Goal: Task Accomplishment & Management: Use online tool/utility

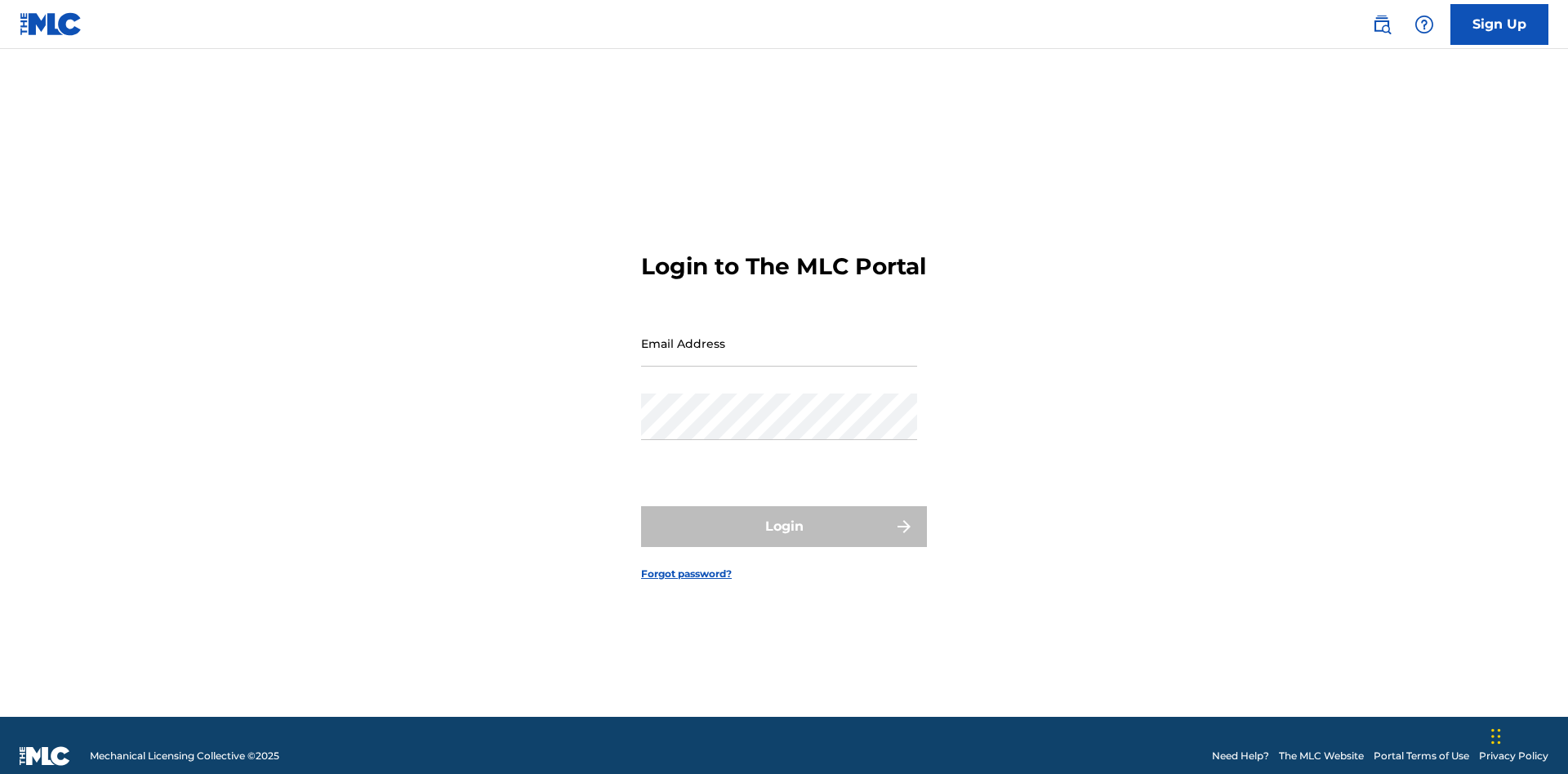
scroll to position [21, 0]
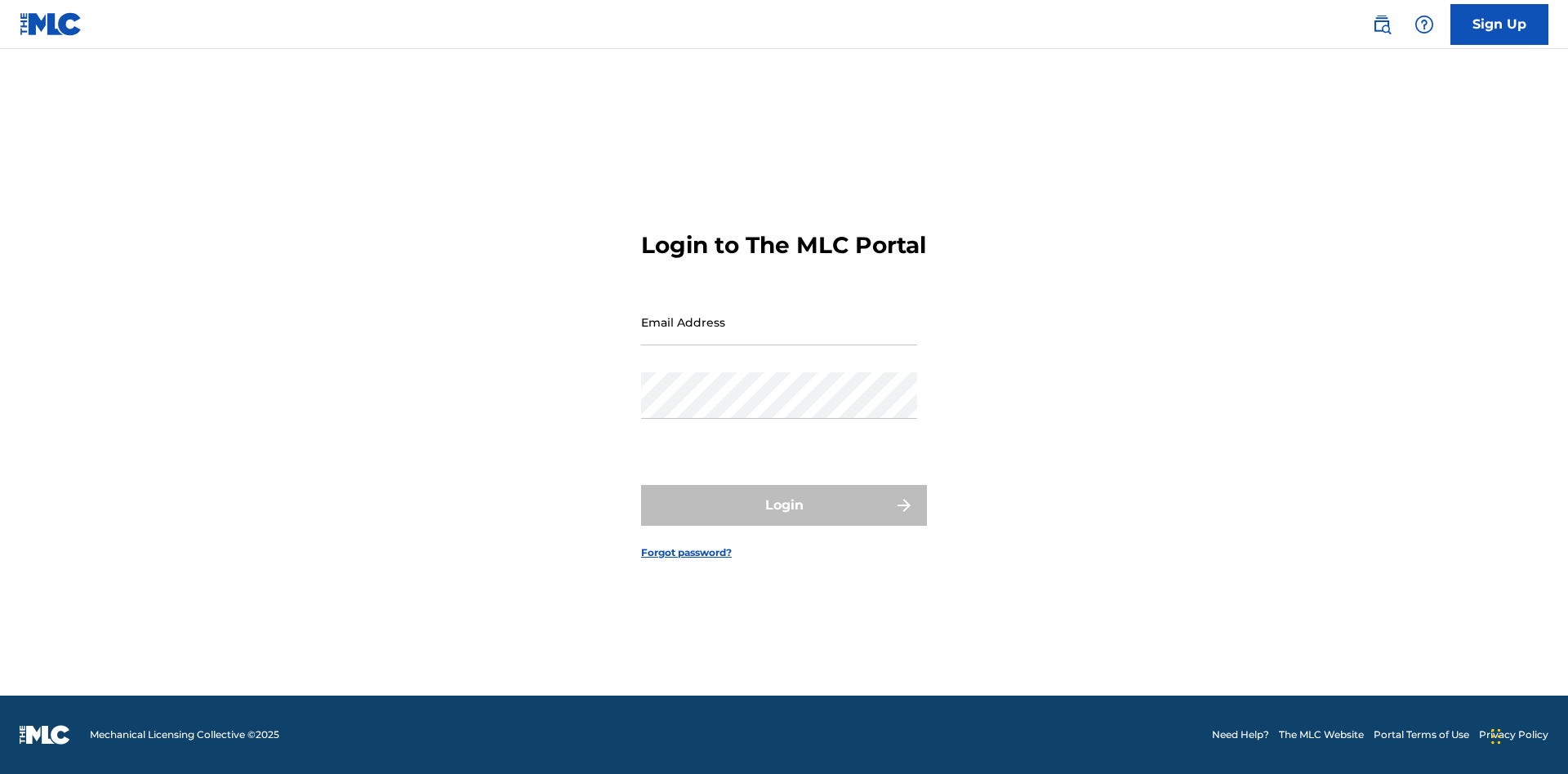
click at [779, 336] on input "Email Address" at bounding box center [778, 322] width 276 height 47
type input "[EMAIL_ADDRESS][DOMAIN_NAME]"
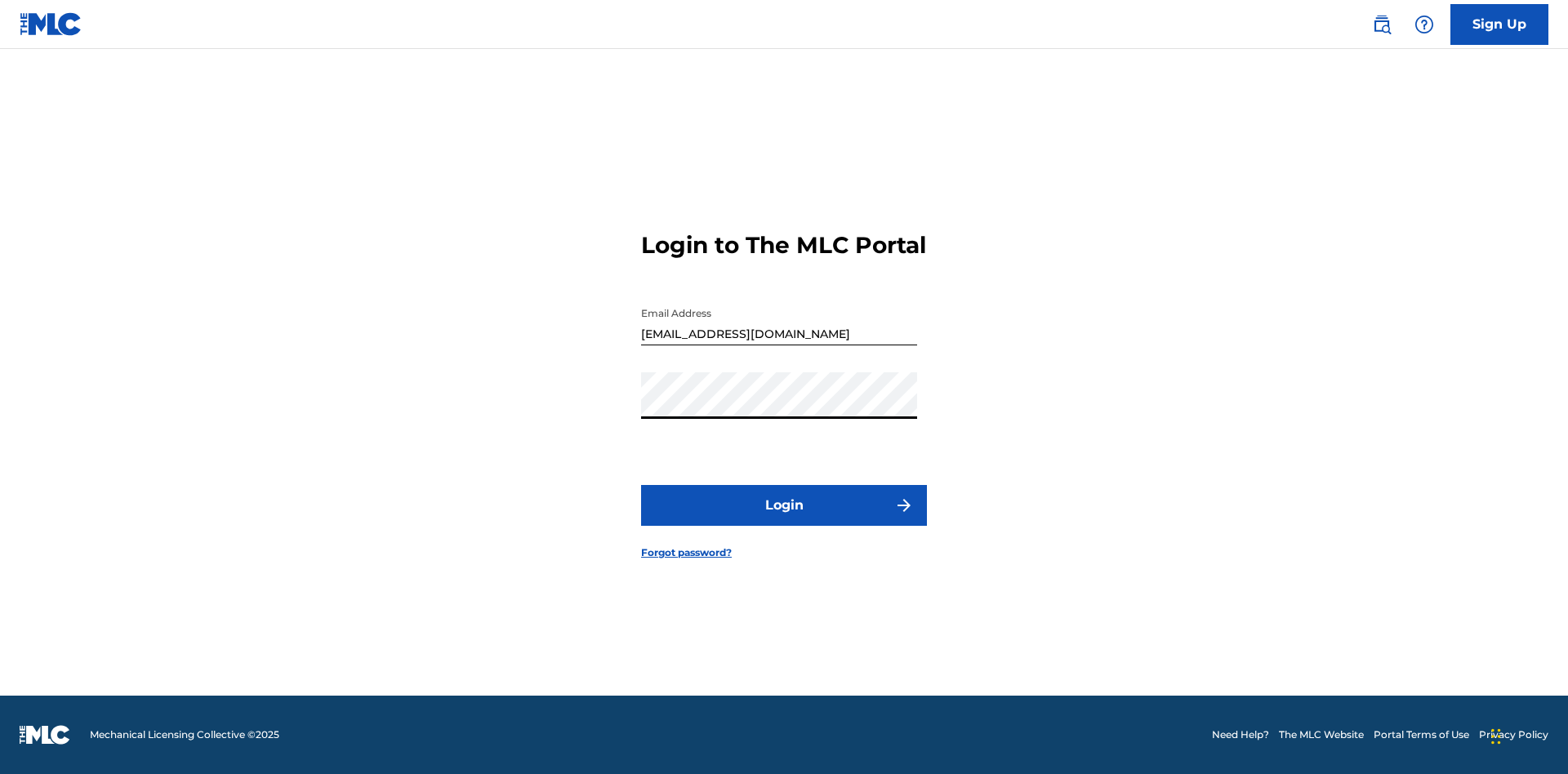
click at [784, 519] on button "Login" at bounding box center [783, 505] width 286 height 41
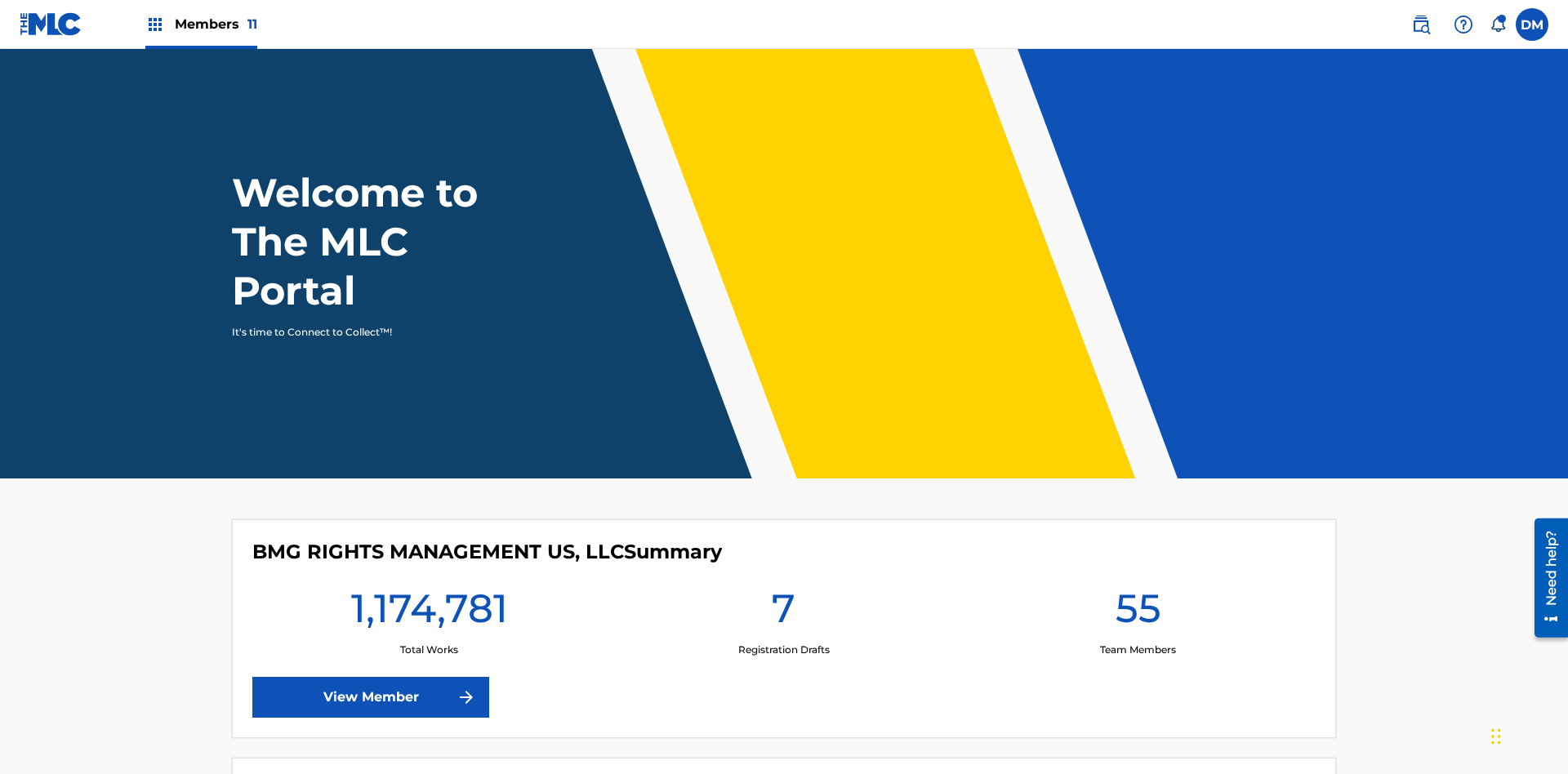
scroll to position [71, 0]
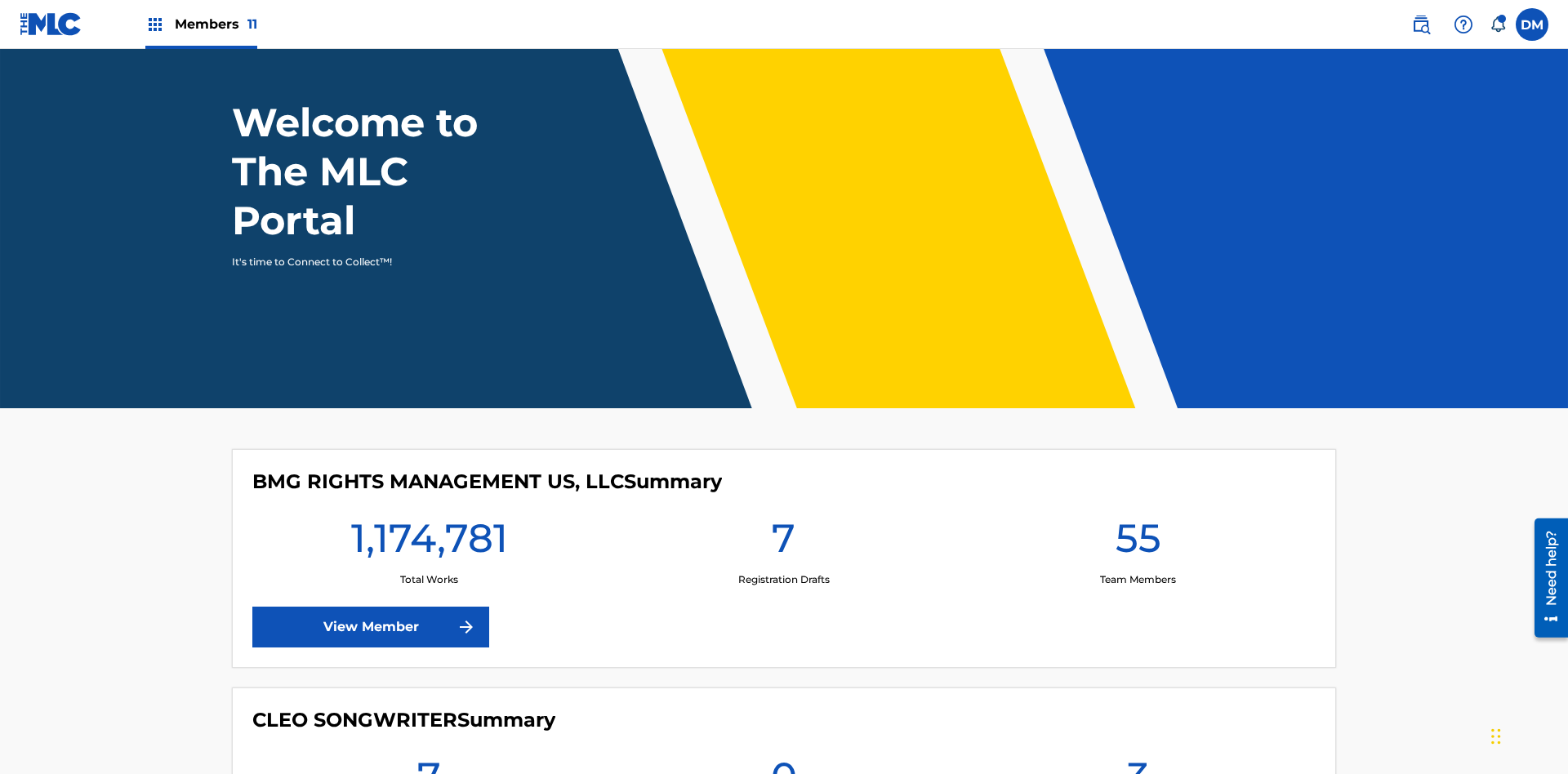
click at [201, 24] on span "Members 11" at bounding box center [216, 24] width 82 height 19
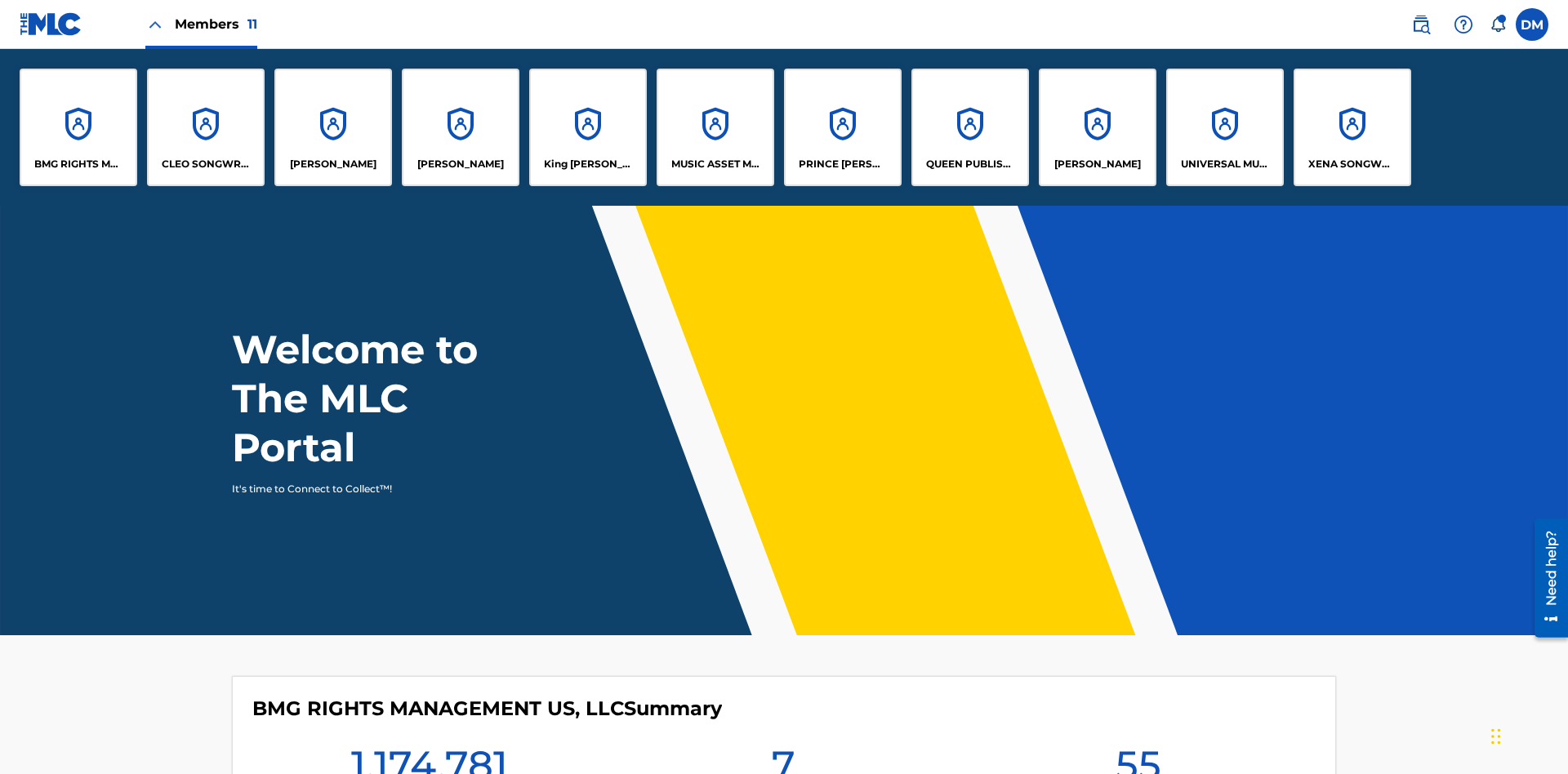
click at [587, 164] on p "King [PERSON_NAME]" at bounding box center [588, 163] width 89 height 14
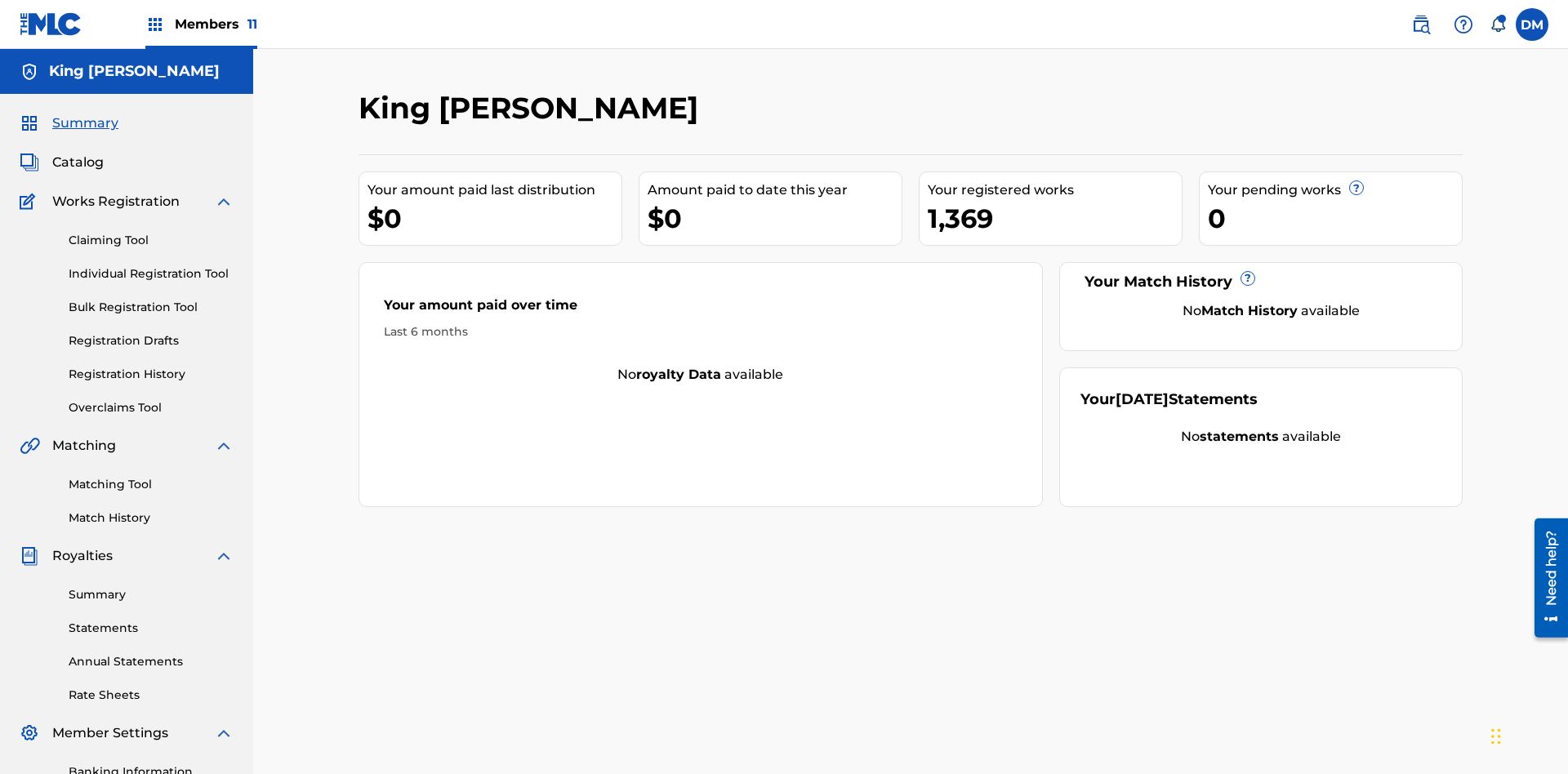
click at [151, 399] on link "Overclaims Tool" at bounding box center [151, 408] width 165 height 17
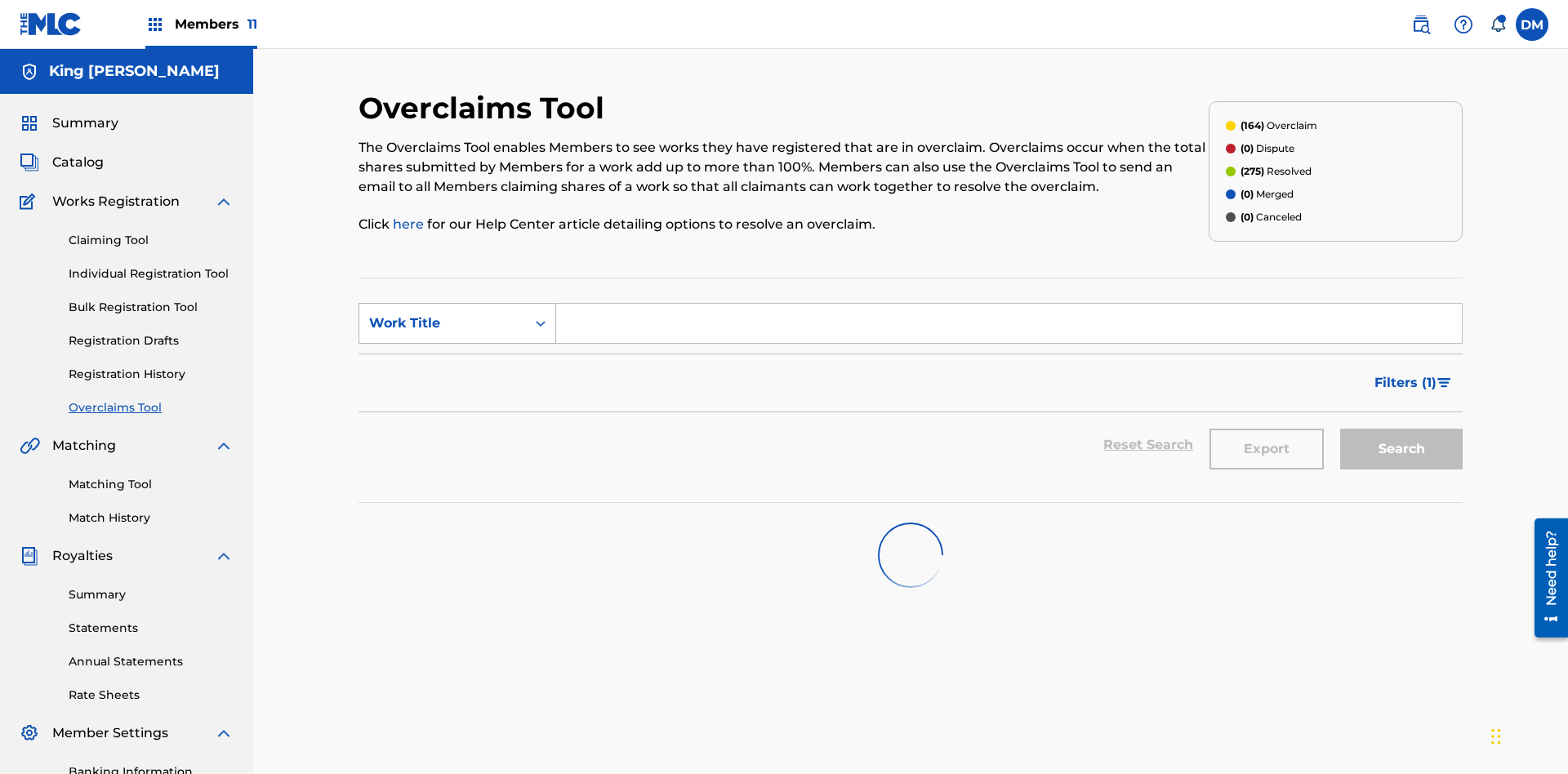
click at [443, 313] on div "Work Title" at bounding box center [443, 323] width 147 height 20
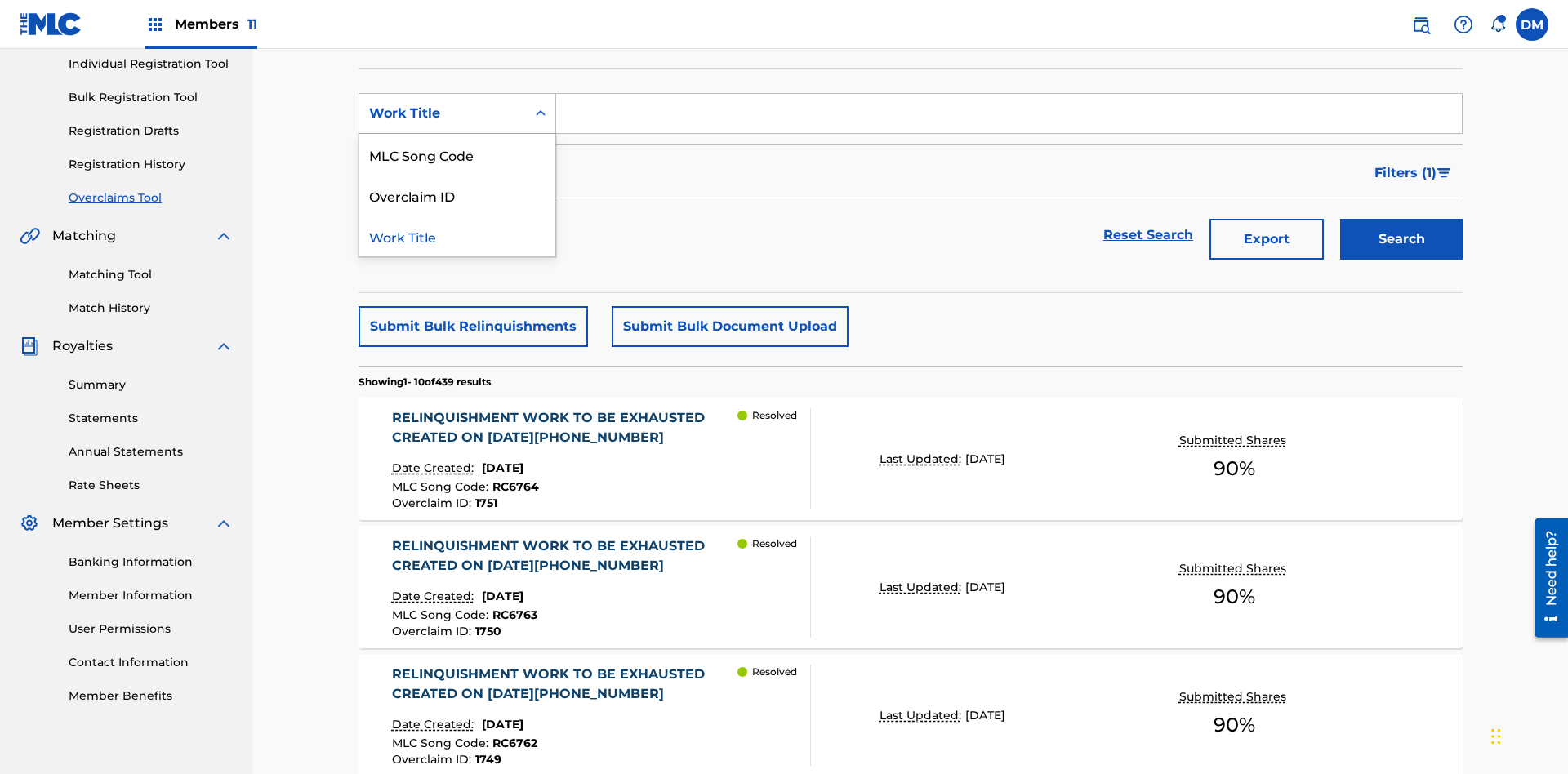
click at [457, 195] on div "Overclaim ID" at bounding box center [456, 195] width 196 height 41
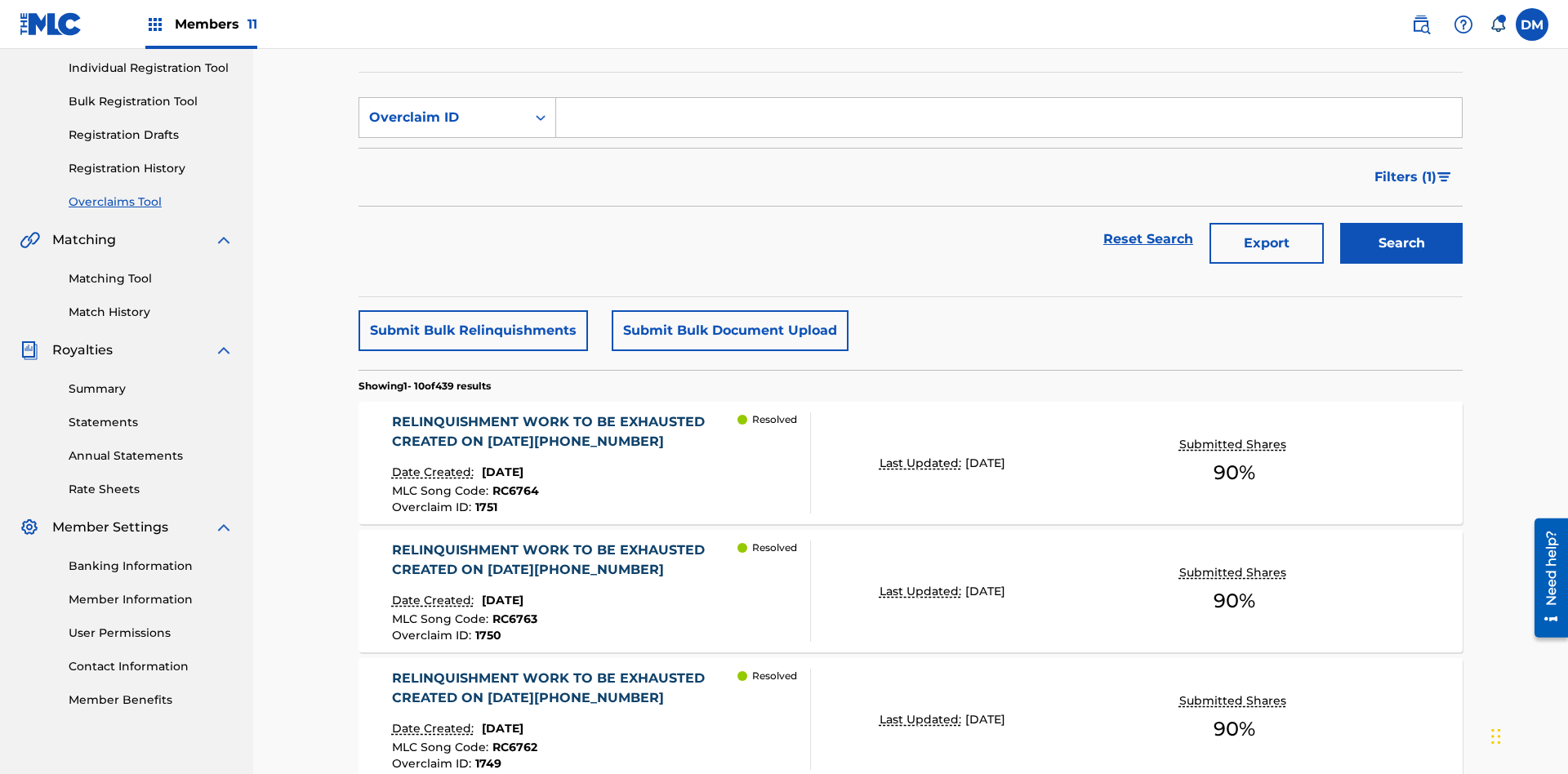
click at [1008, 117] on input "Search Form" at bounding box center [1008, 117] width 906 height 39
type input "1421"
click at [1402, 222] on button "Search" at bounding box center [1402, 242] width 122 height 41
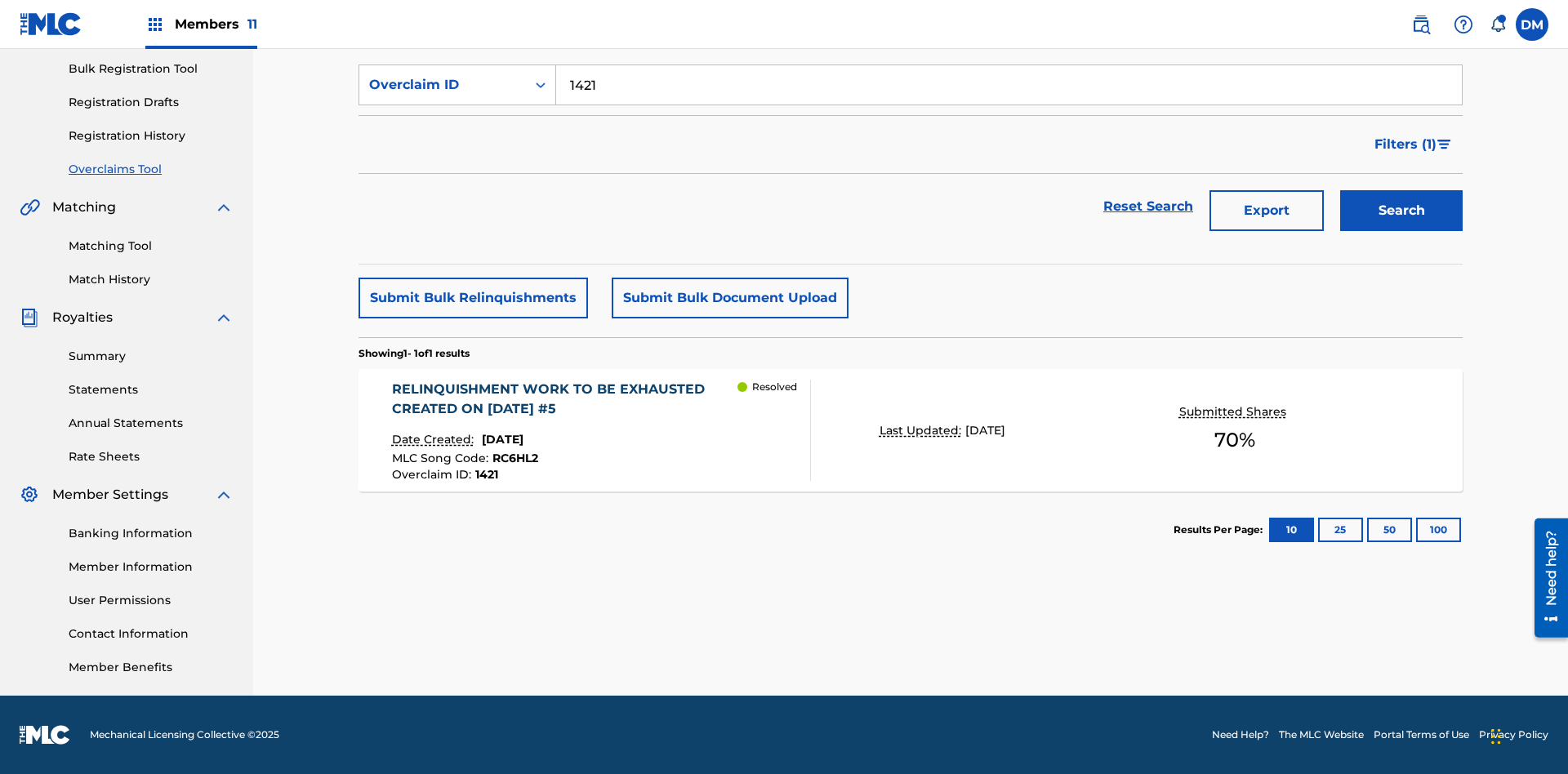
click at [911, 430] on p "Last Updated:" at bounding box center [922, 430] width 86 height 17
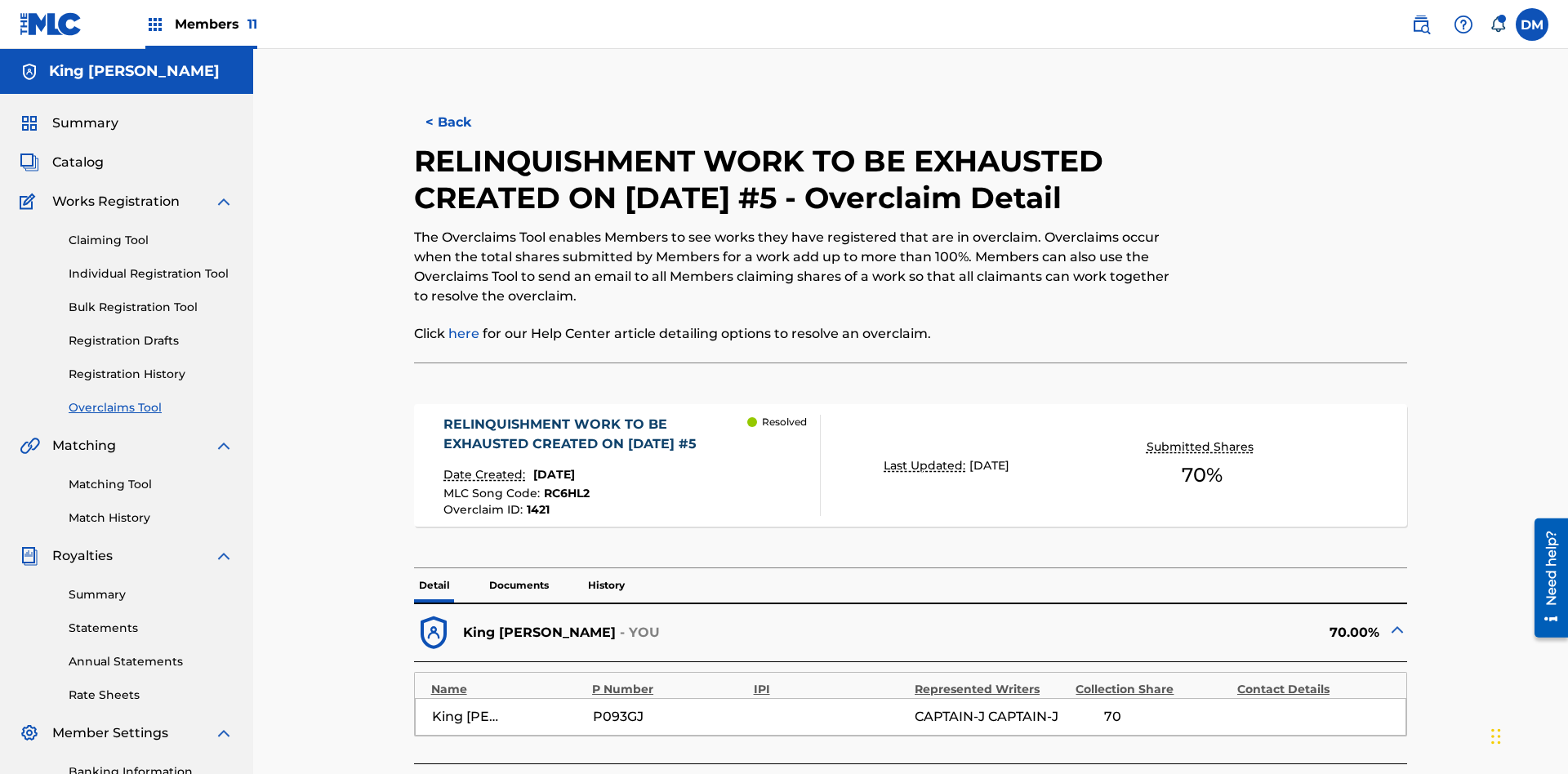
scroll to position [239, 0]
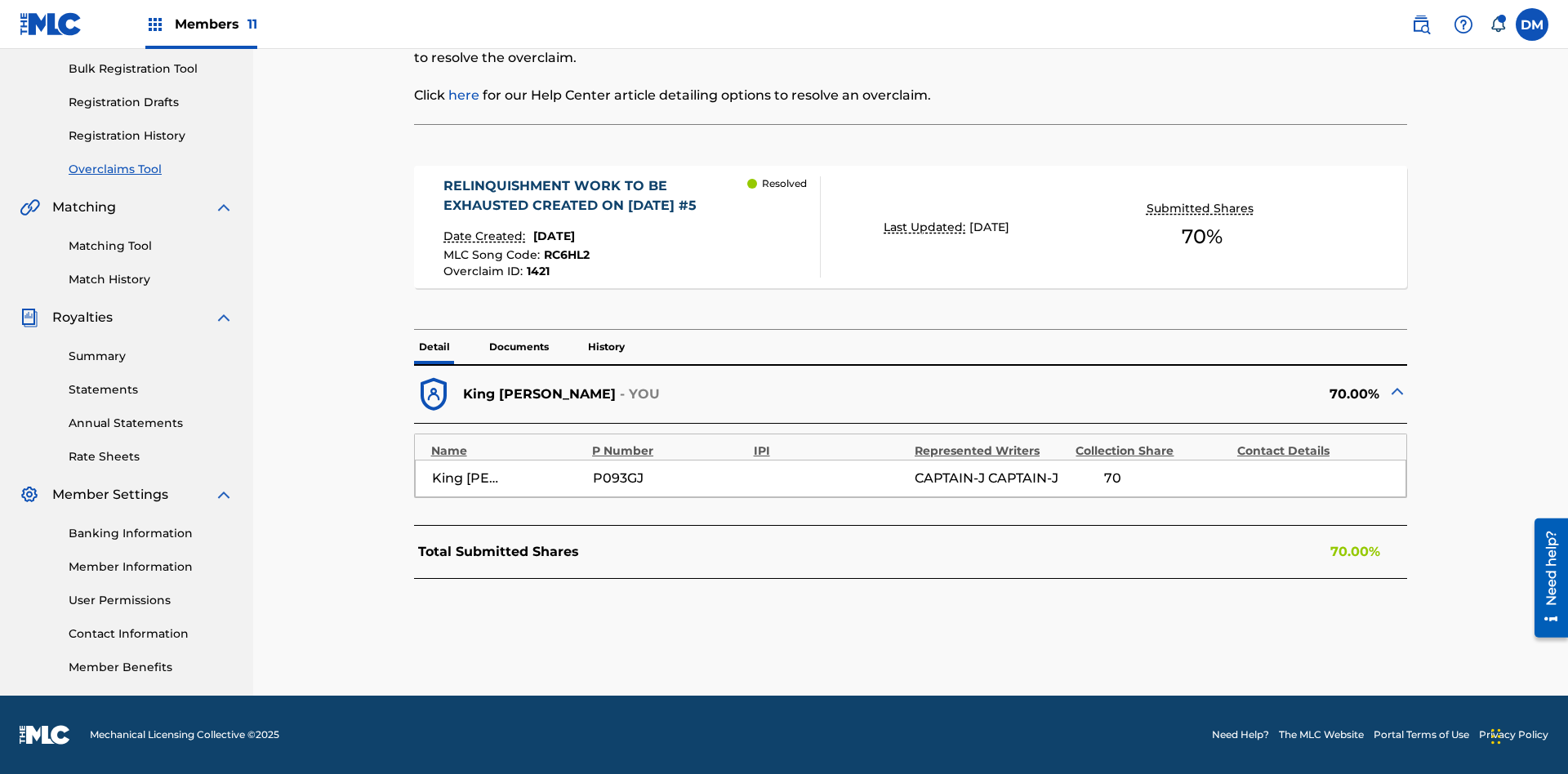
click at [518, 346] on p "Documents" at bounding box center [519, 347] width 70 height 34
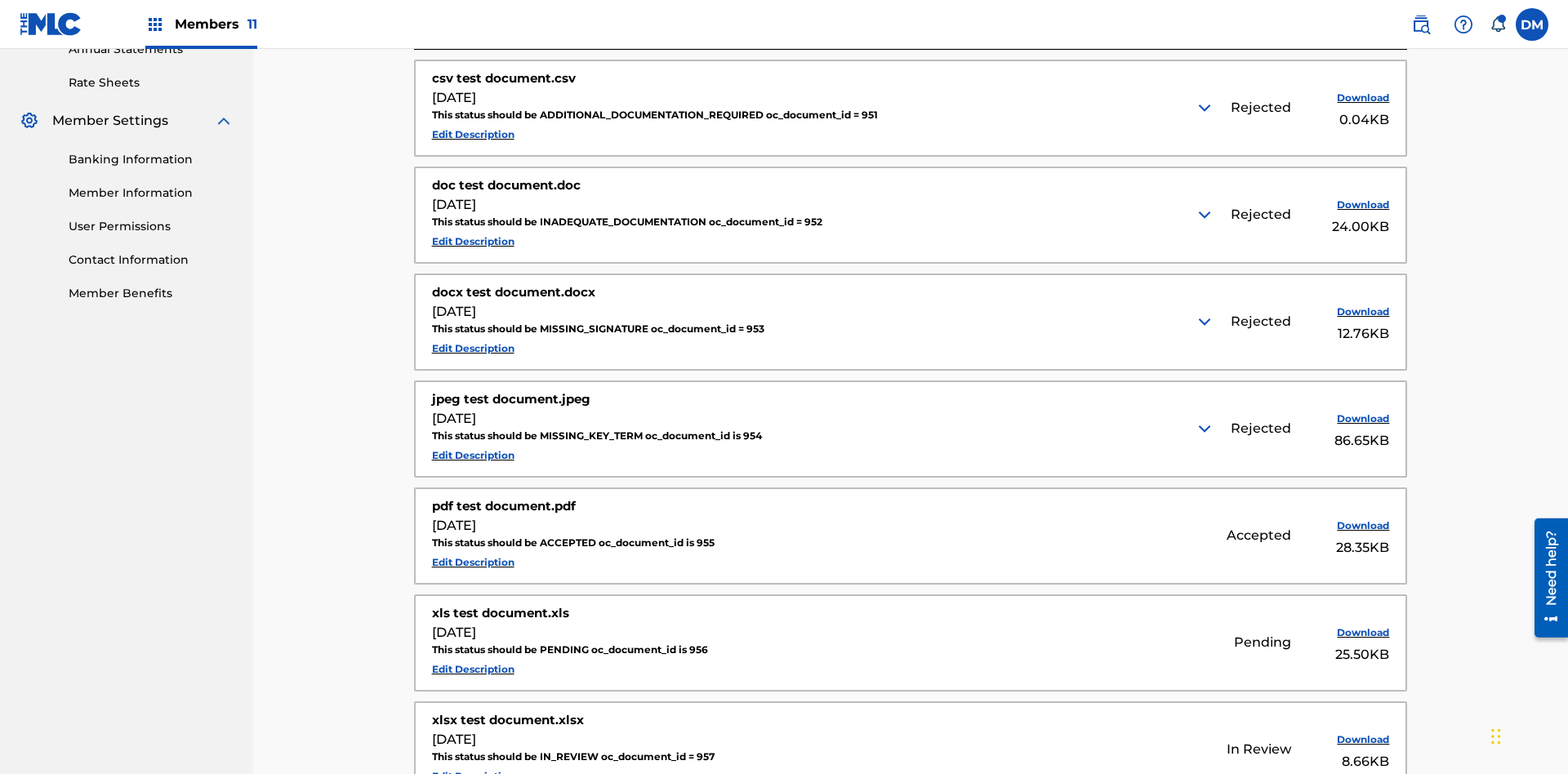
click at [1206, 108] on img at bounding box center [1204, 108] width 20 height 20
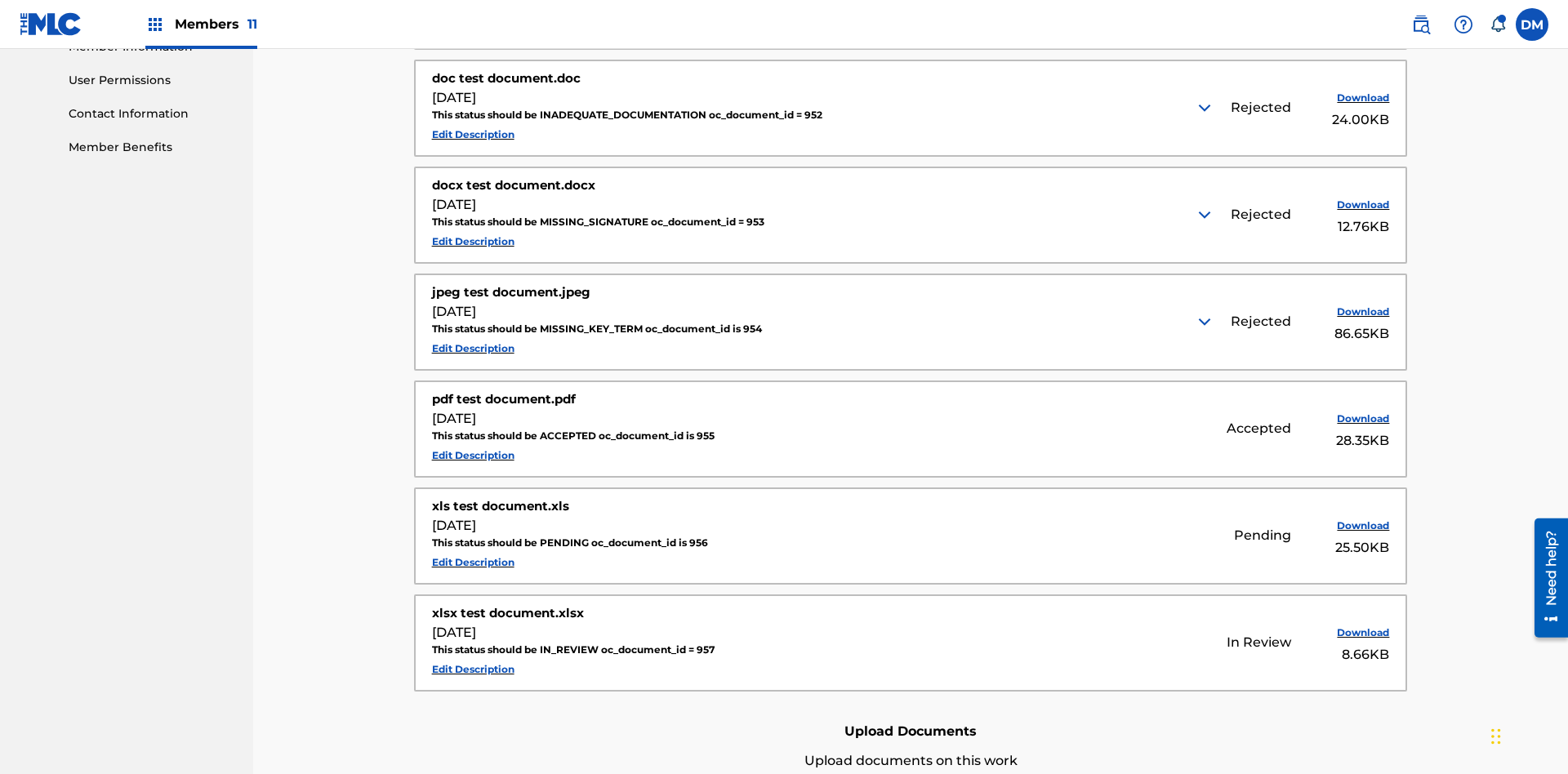
click at [1206, 108] on img at bounding box center [1204, 108] width 20 height 20
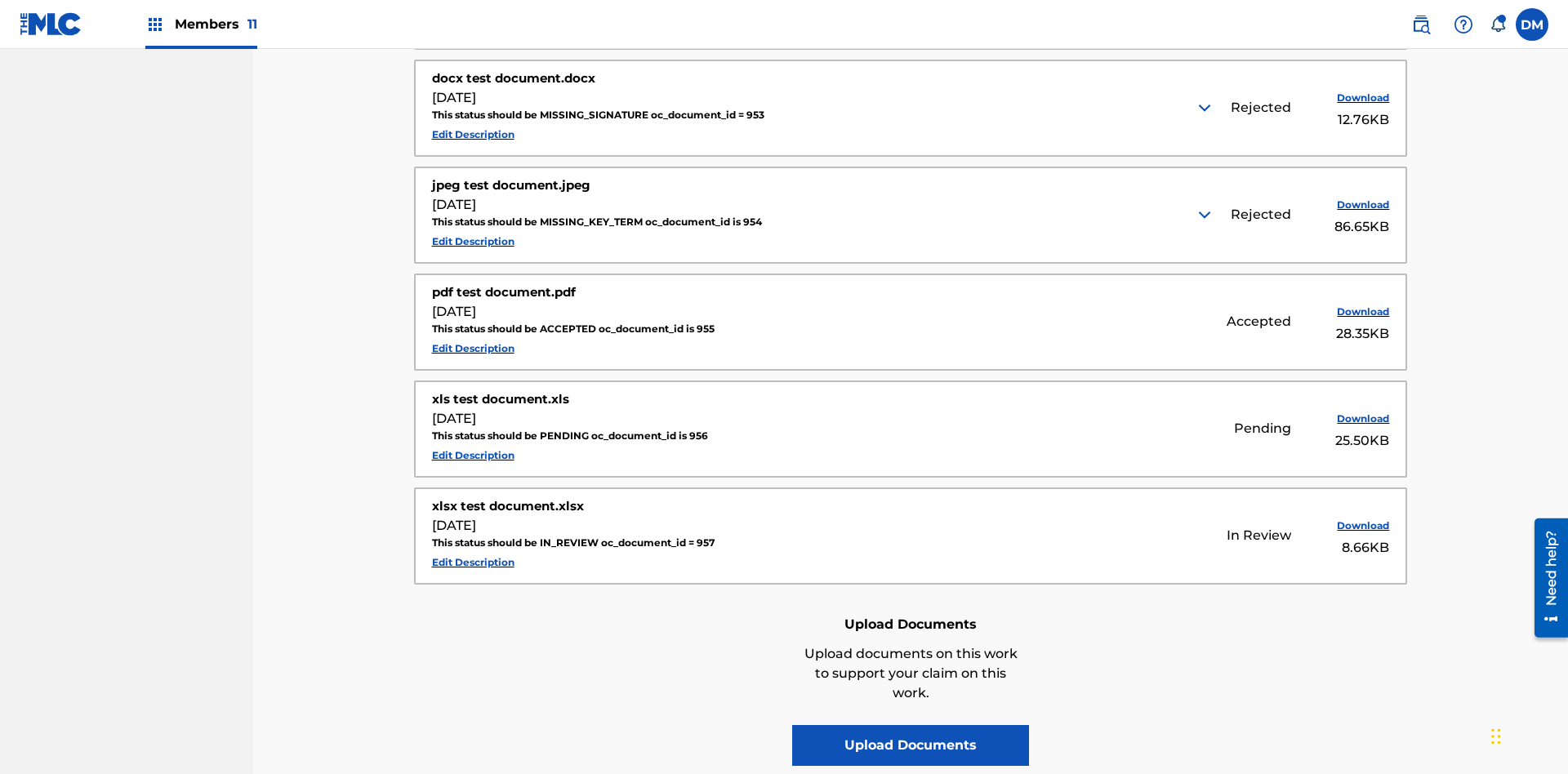
click at [1206, 108] on img at bounding box center [1204, 108] width 20 height 20
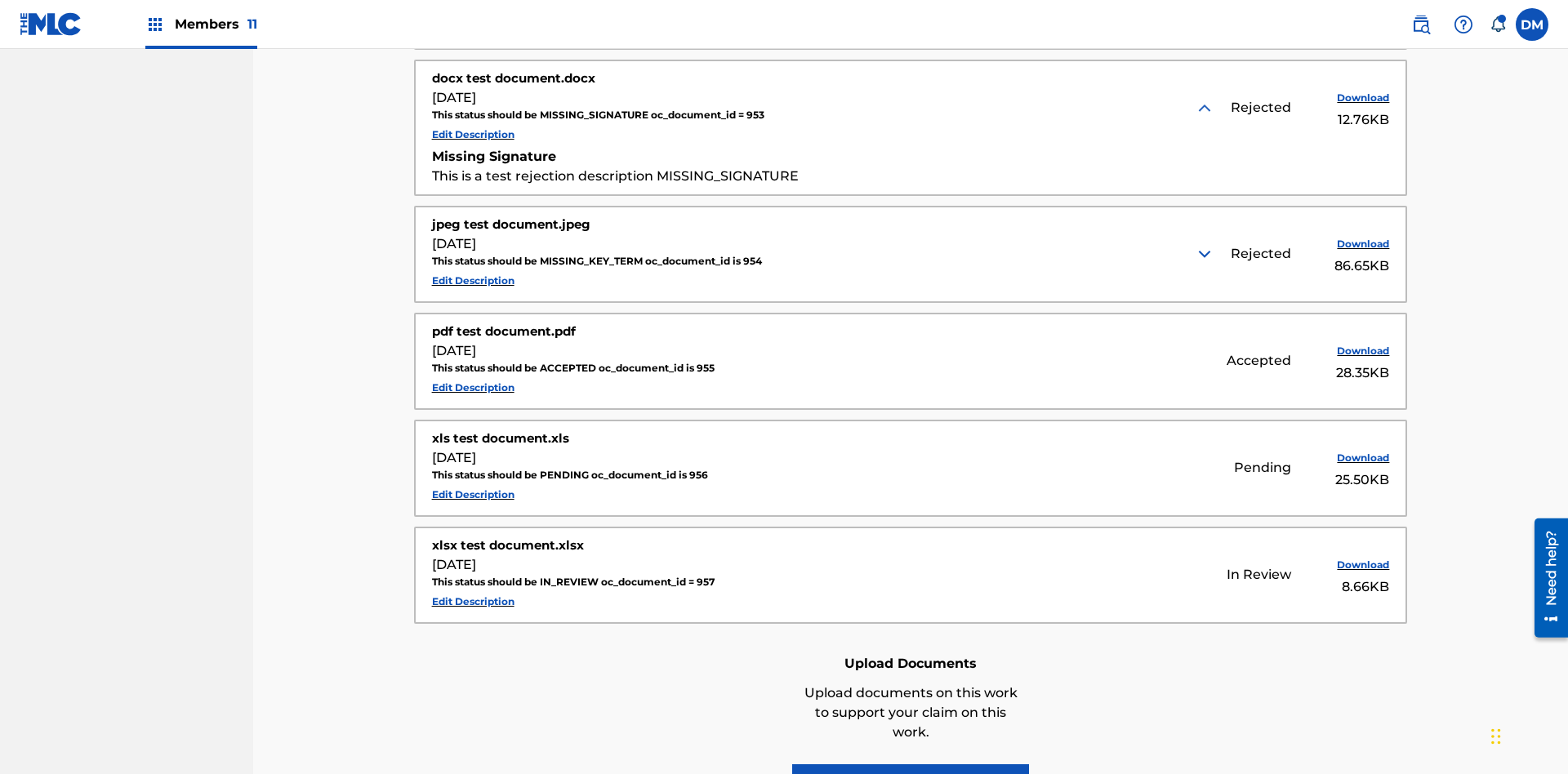
click at [1206, 244] on img at bounding box center [1204, 254] width 20 height 20
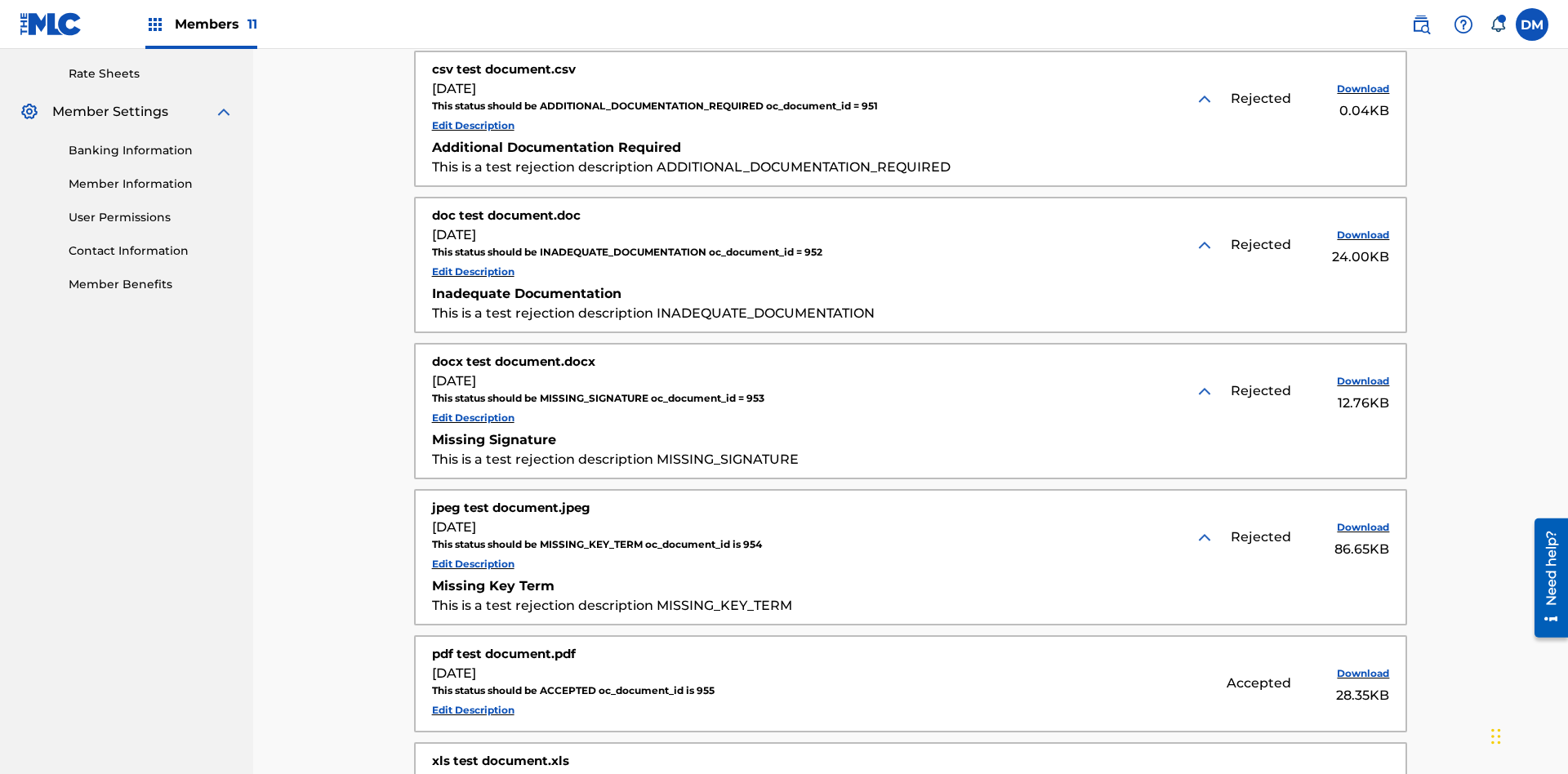
scroll to position [612, 0]
